Goal: Task Accomplishment & Management: Manage account settings

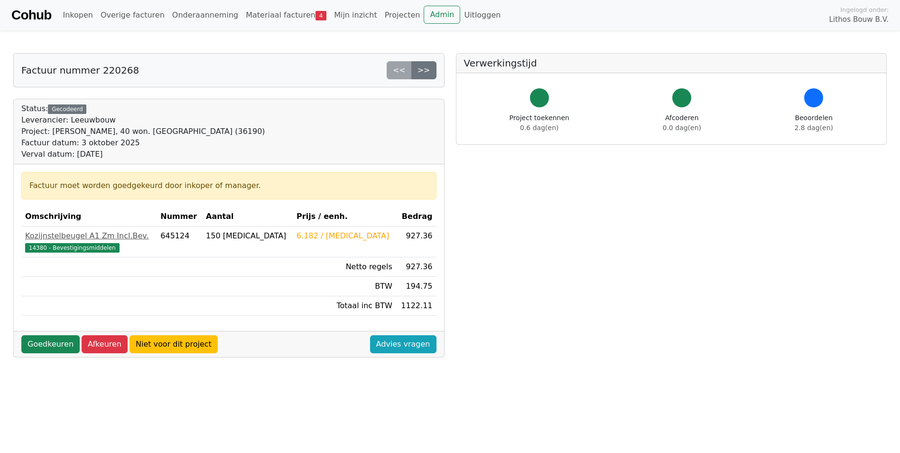
scroll to position [142, 0]
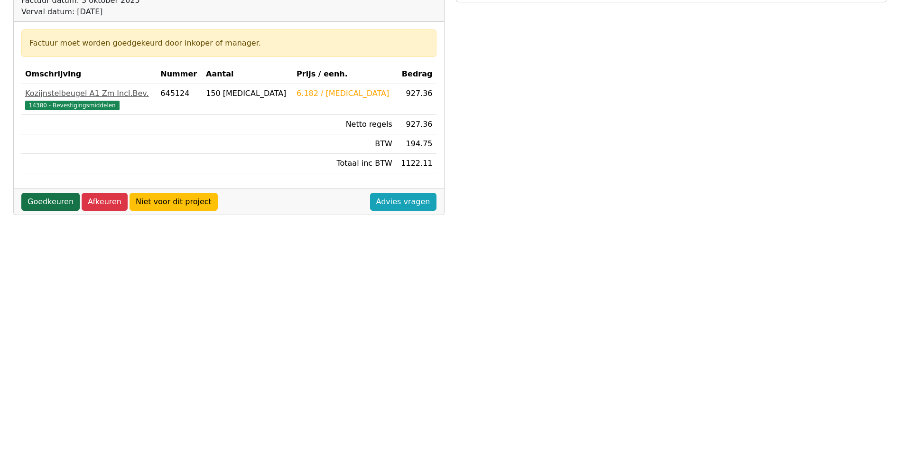
click at [39, 202] on link "Goedkeuren" at bounding box center [50, 202] width 58 height 18
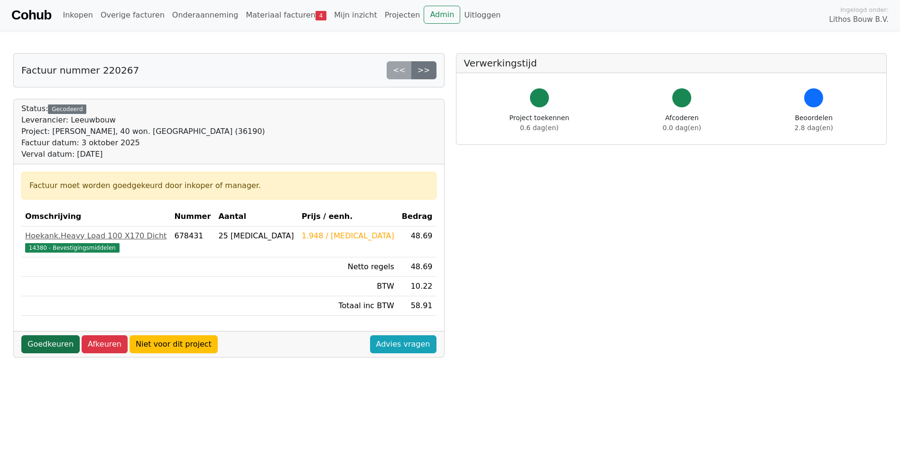
click at [55, 336] on link "Goedkeuren" at bounding box center [50, 344] width 58 height 18
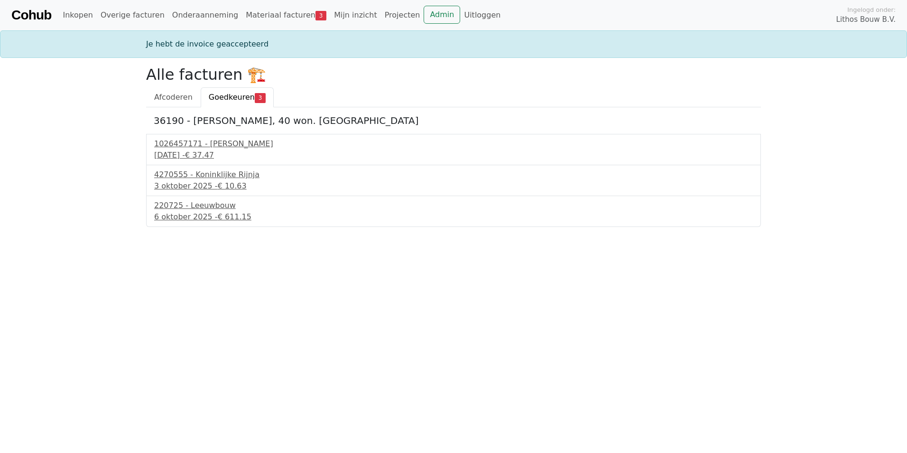
drag, startPoint x: 0, startPoint y: 0, endPoint x: 57, endPoint y: 350, distance: 354.3
click at [56, 227] on html "Cohub Inkopen Overige facturen Onderaanneming Materiaal facturen 3 Mijn inzicht…" at bounding box center [453, 113] width 907 height 227
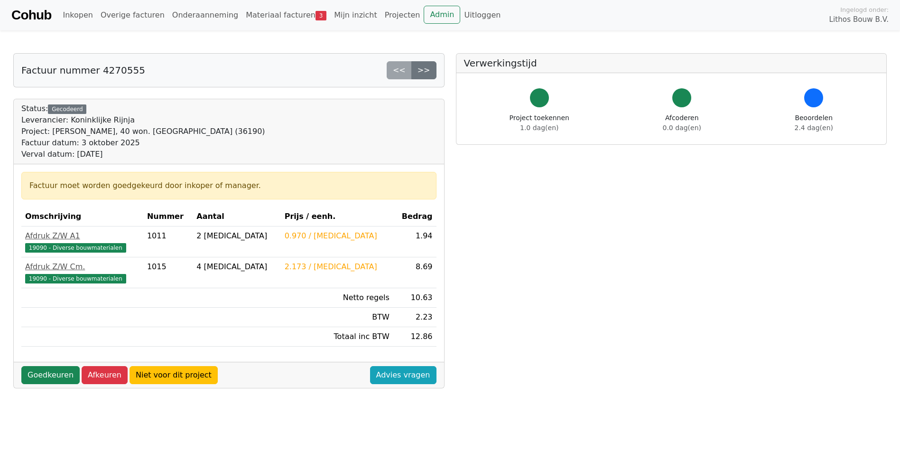
drag, startPoint x: 80, startPoint y: 320, endPoint x: 22, endPoint y: 297, distance: 62.6
drag, startPoint x: 22, startPoint y: 297, endPoint x: 59, endPoint y: 382, distance: 93.1
click at [59, 384] on div "Goedkeuren Afkeuren Niet voor dit project Advies vragen" at bounding box center [229, 375] width 430 height 26
click at [60, 378] on link "Goedkeuren" at bounding box center [50, 375] width 58 height 18
